Goal: Information Seeking & Learning: Learn about a topic

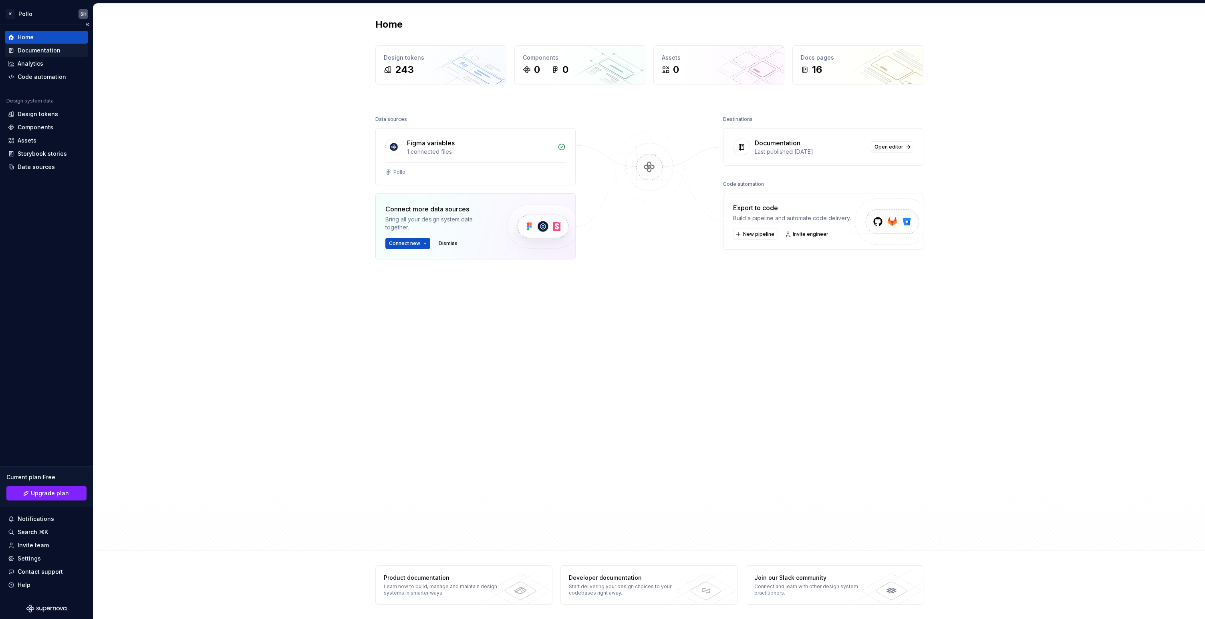
click at [39, 49] on div "Documentation" at bounding box center [39, 50] width 43 height 8
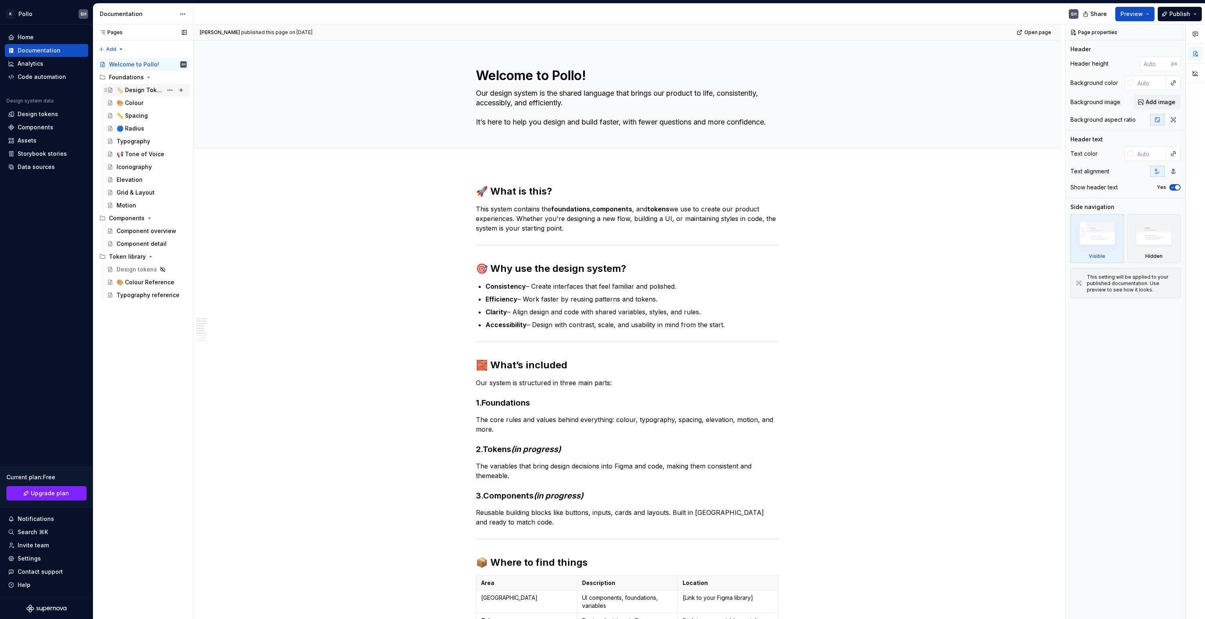
click at [148, 91] on div "🏷️ Design Tokens 101" at bounding box center [140, 90] width 46 height 8
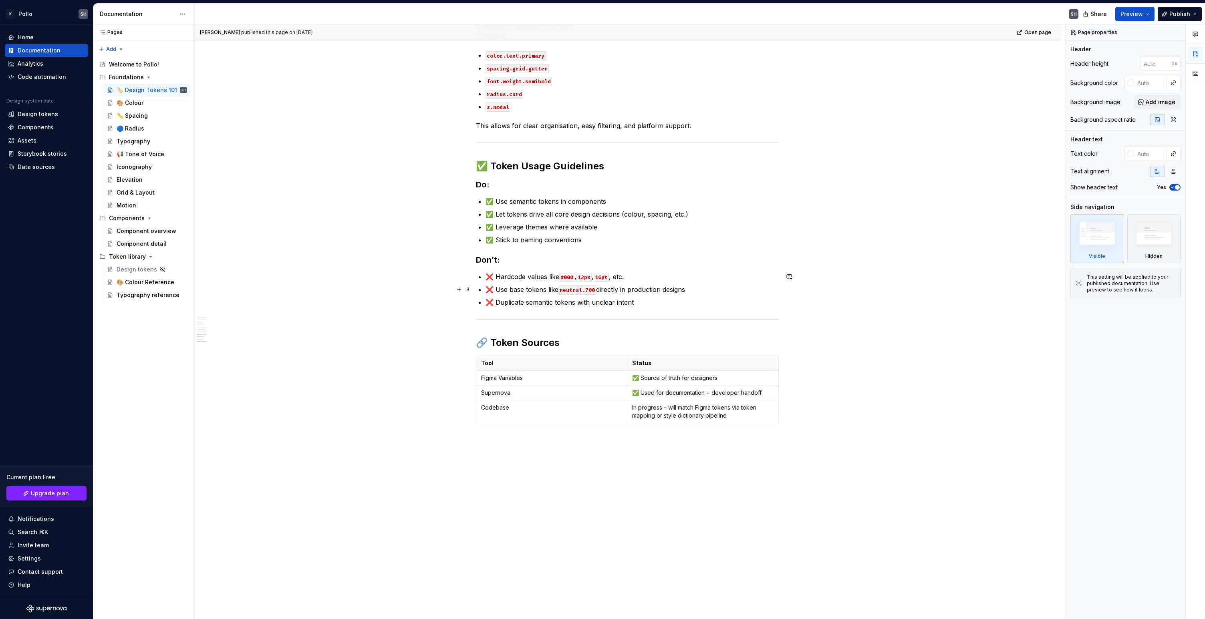
scroll to position [1015, 0]
click at [134, 104] on div "🎨 Colour" at bounding box center [130, 103] width 27 height 8
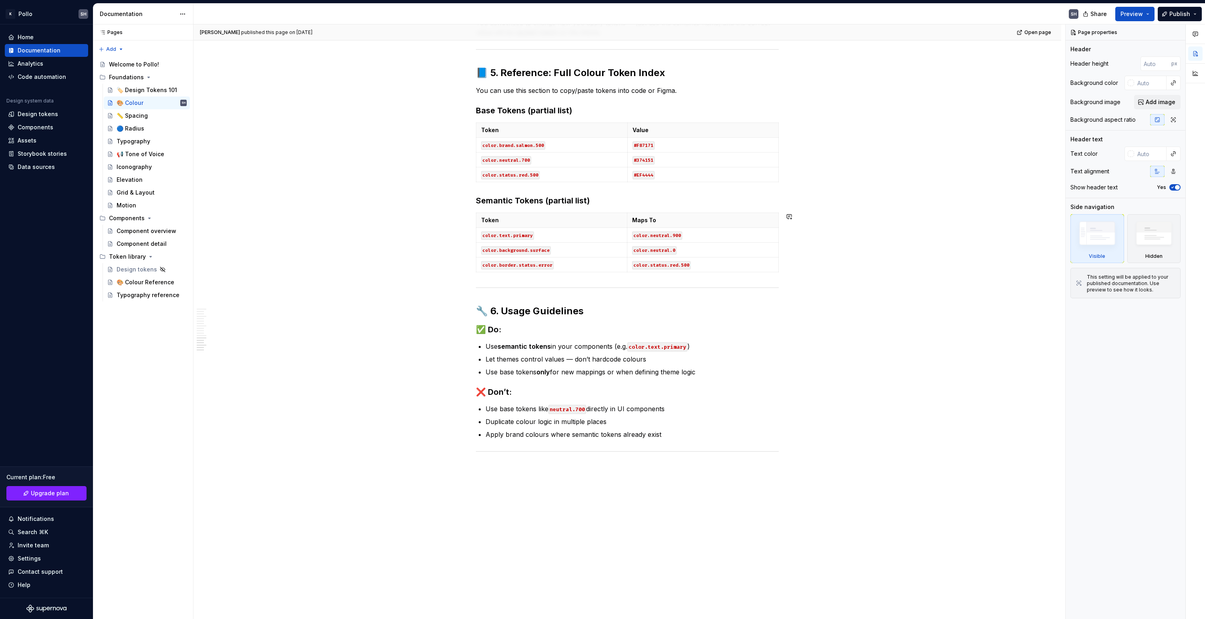
scroll to position [1338, 0]
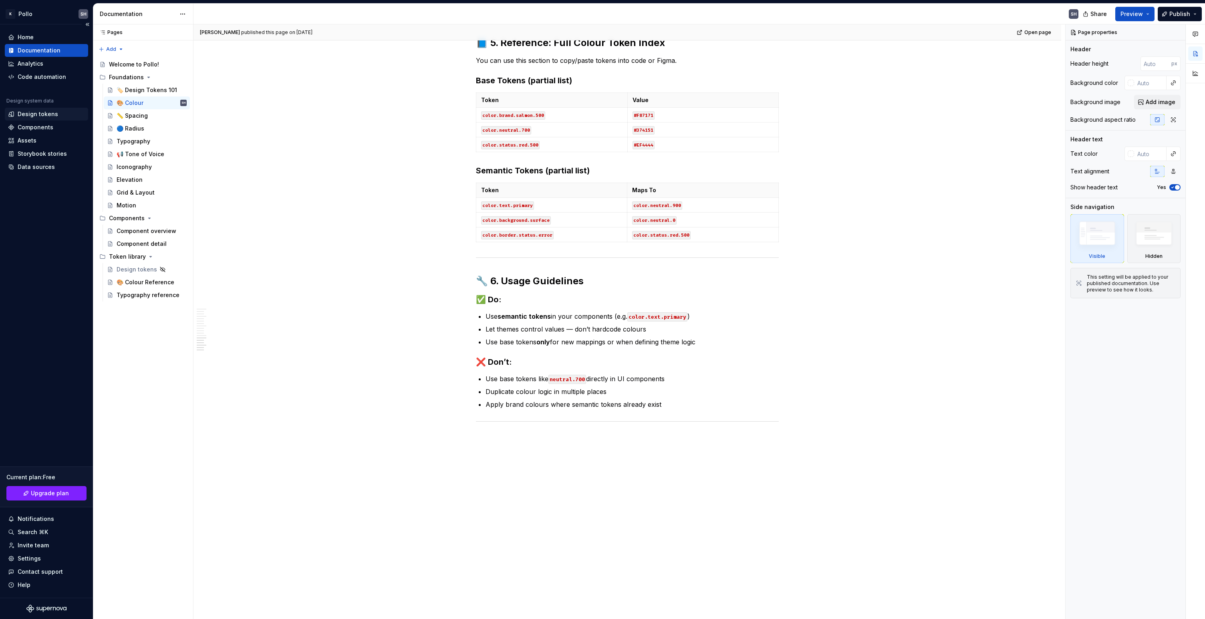
click at [44, 116] on div "Design tokens" at bounding box center [38, 114] width 40 height 8
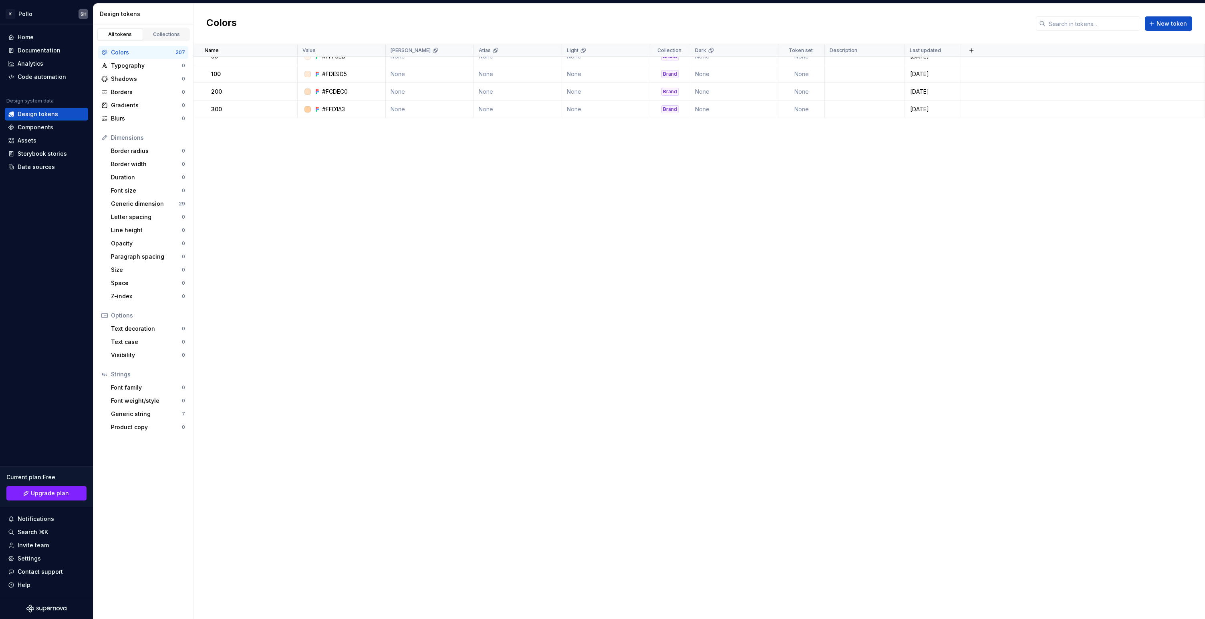
scroll to position [76, 0]
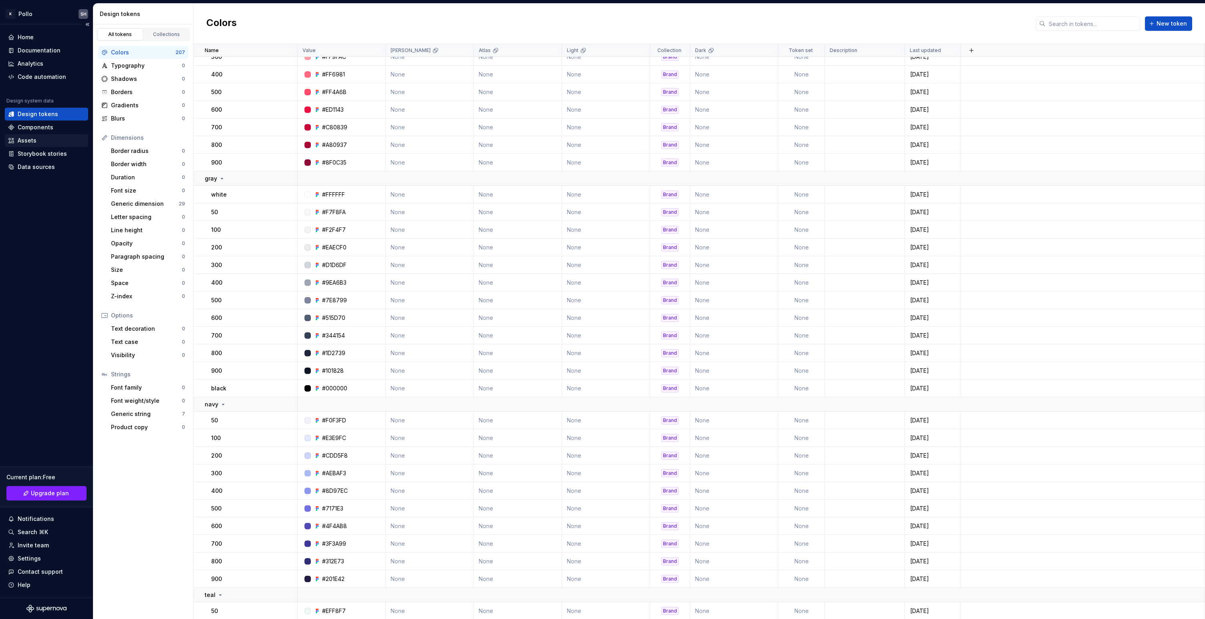
click at [25, 141] on div "Assets" at bounding box center [27, 141] width 19 height 8
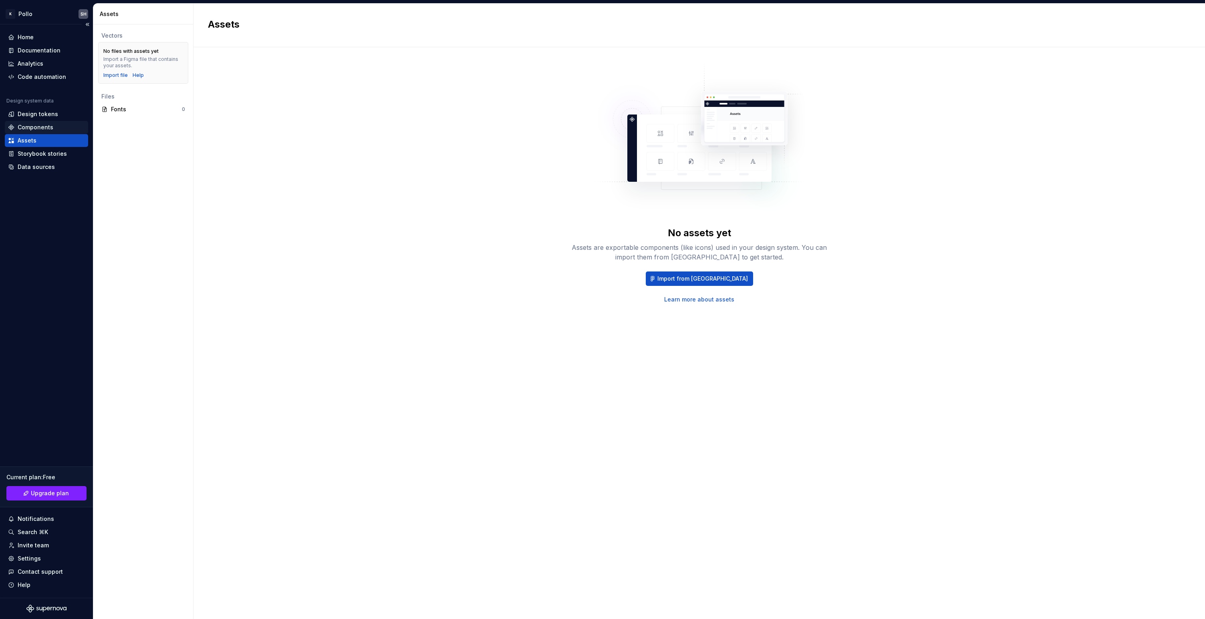
click at [53, 127] on div "Components" at bounding box center [46, 127] width 77 height 8
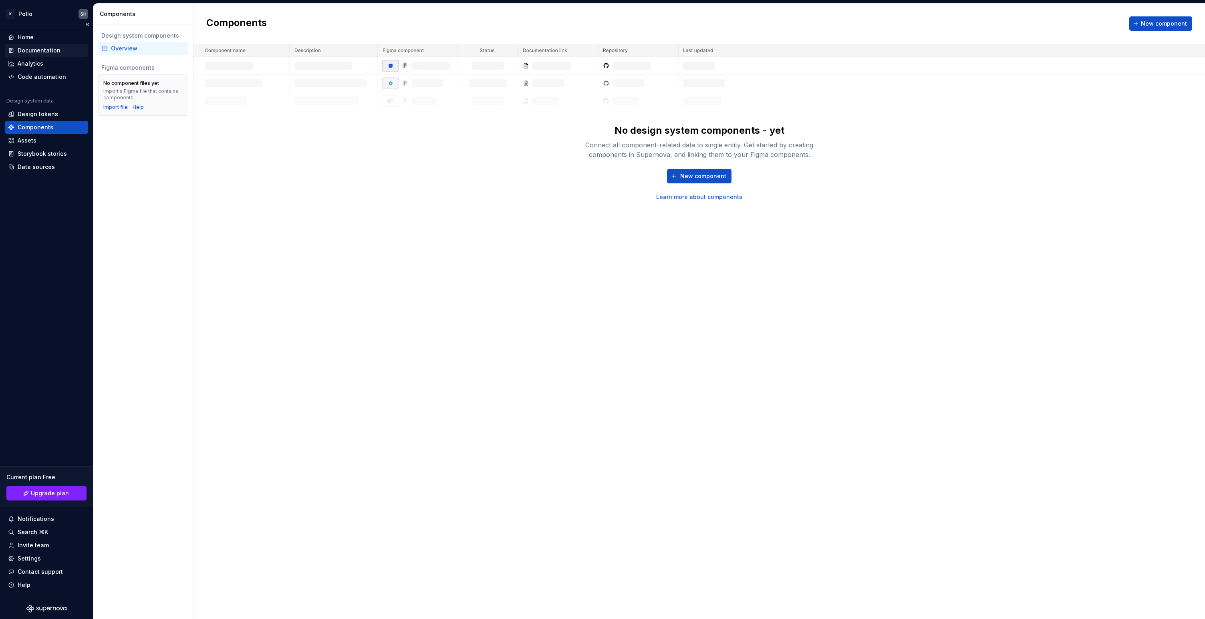
click at [32, 45] on div "Documentation" at bounding box center [46, 50] width 83 height 13
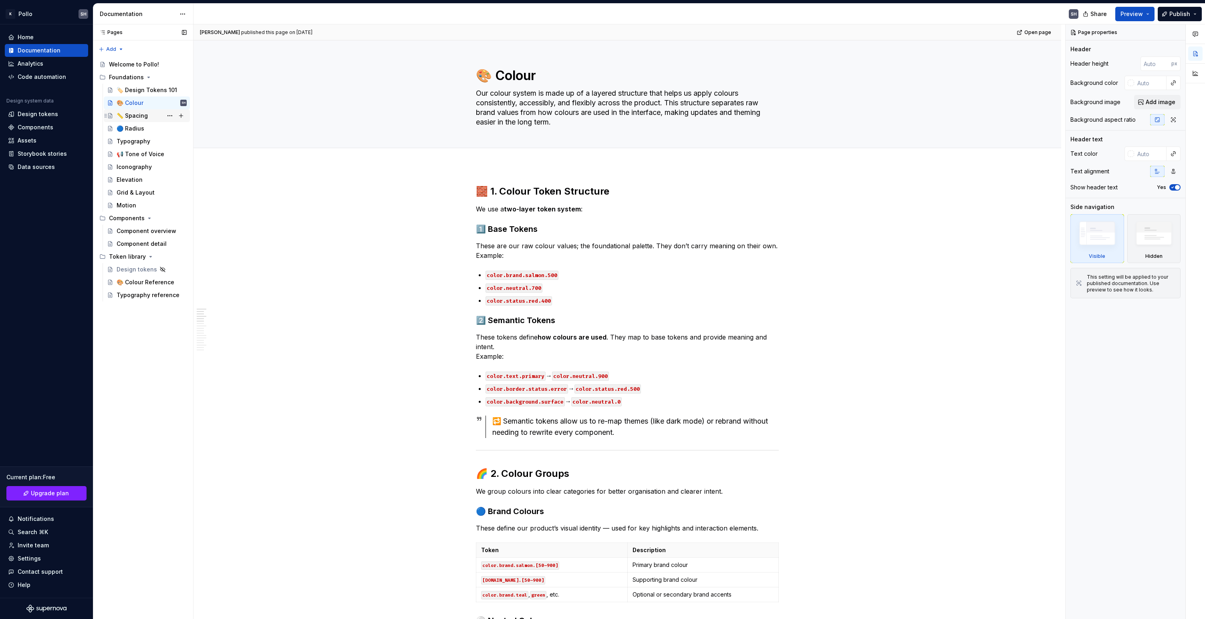
click at [125, 116] on div "📏 Spacing" at bounding box center [132, 116] width 31 height 8
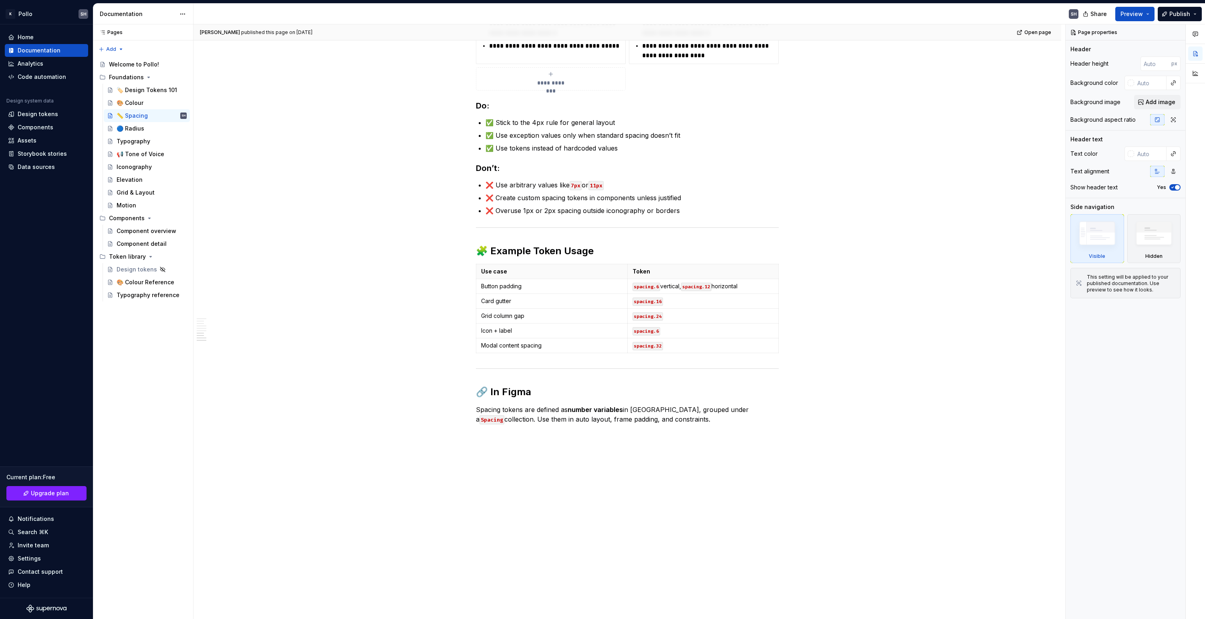
scroll to position [604, 0]
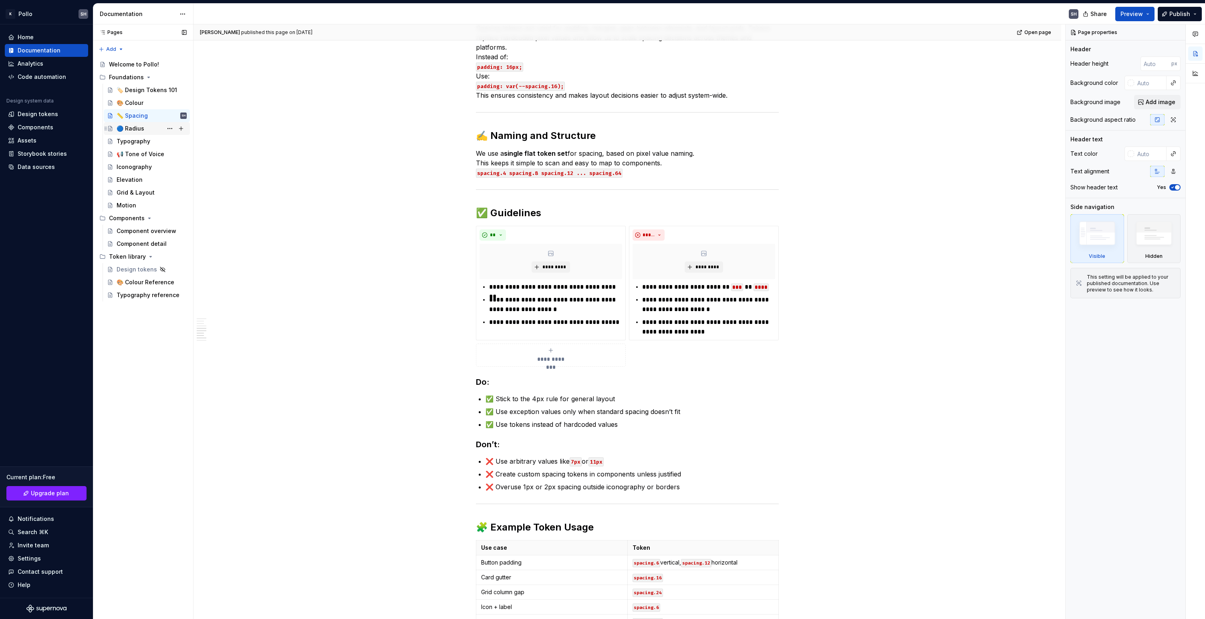
click at [137, 130] on div "🔵 Radius" at bounding box center [131, 129] width 28 height 8
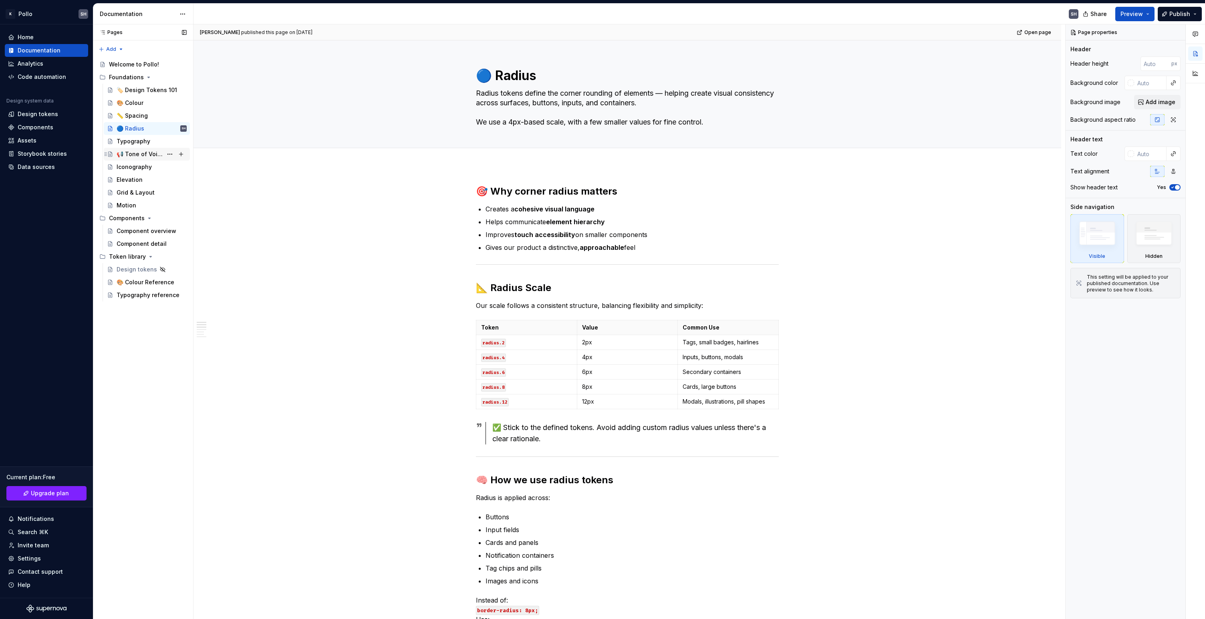
click at [139, 155] on div "📢 Tone of Voice" at bounding box center [140, 154] width 46 height 8
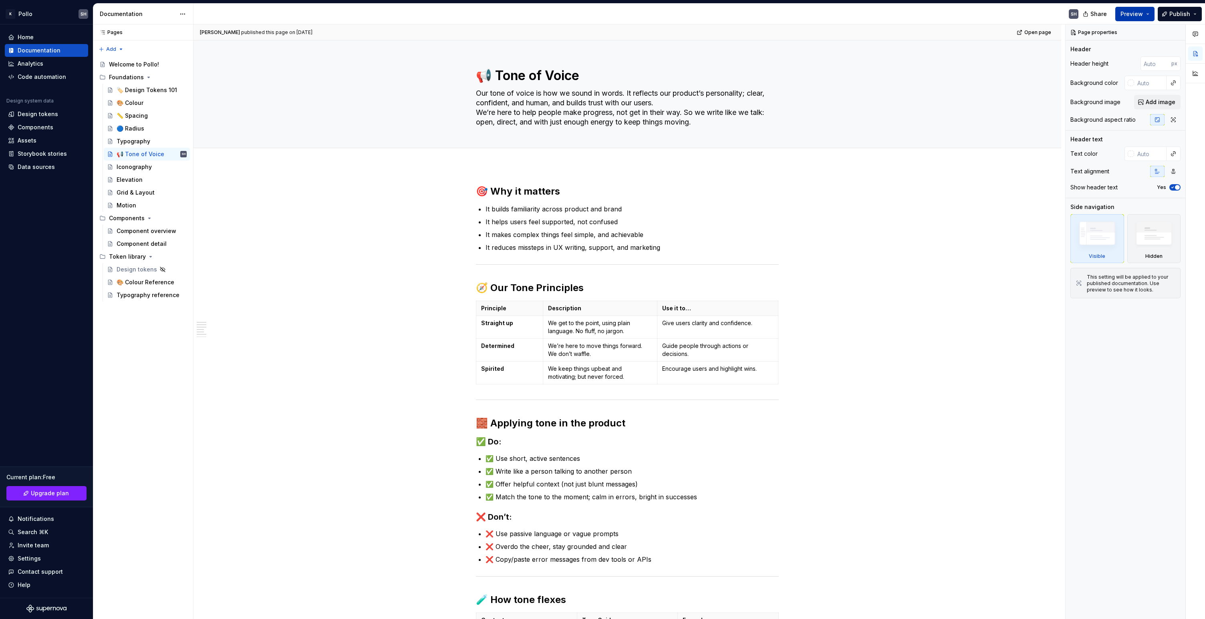
click at [1147, 14] on button "Preview" at bounding box center [1134, 14] width 39 height 14
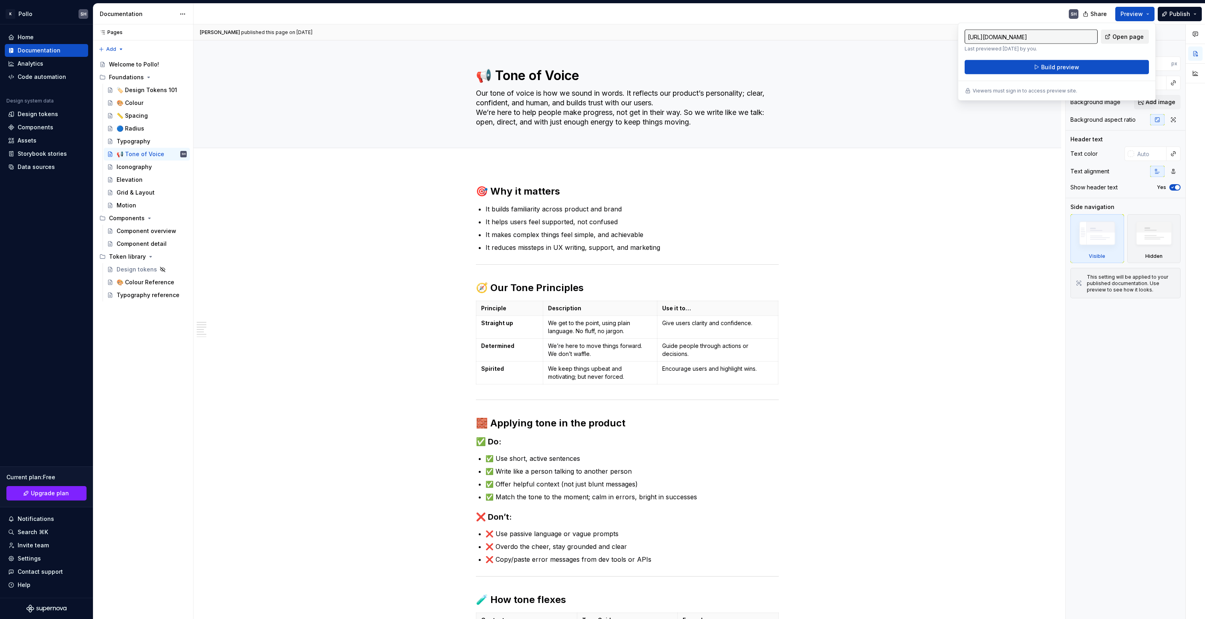
click at [1127, 36] on span "Open page" at bounding box center [1128, 37] width 31 height 8
type textarea "*"
